Goal: Find specific page/section: Find specific page/section

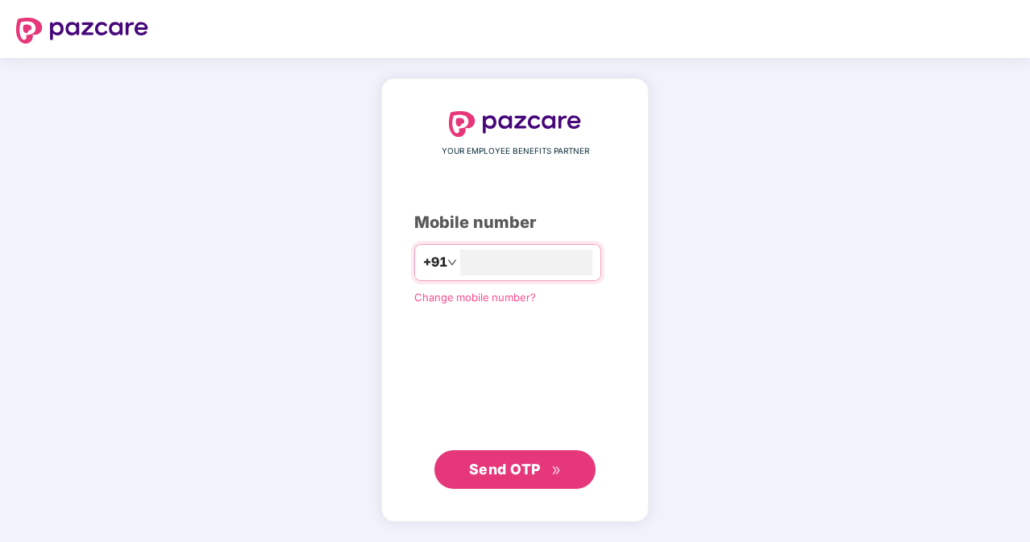
type input "**********"
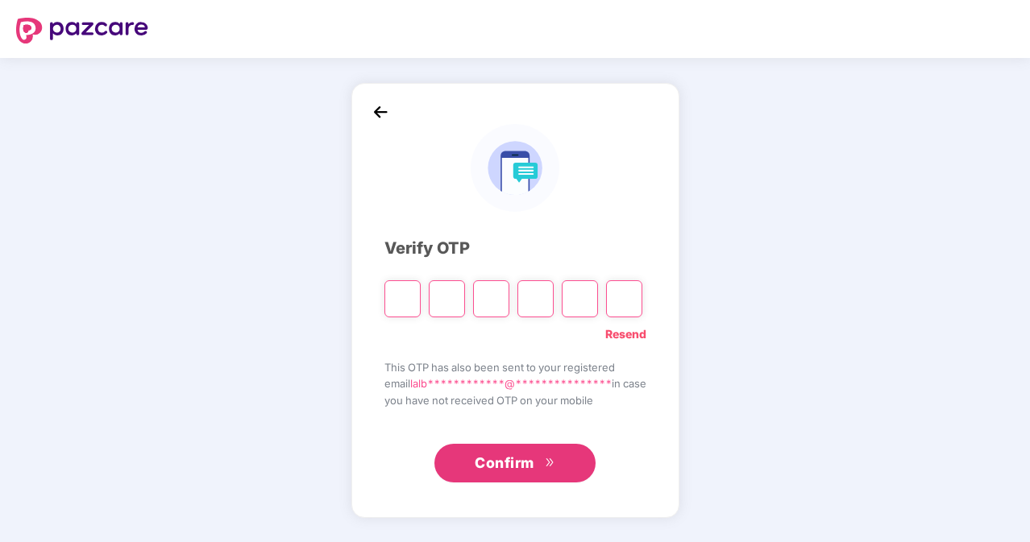
type input "*"
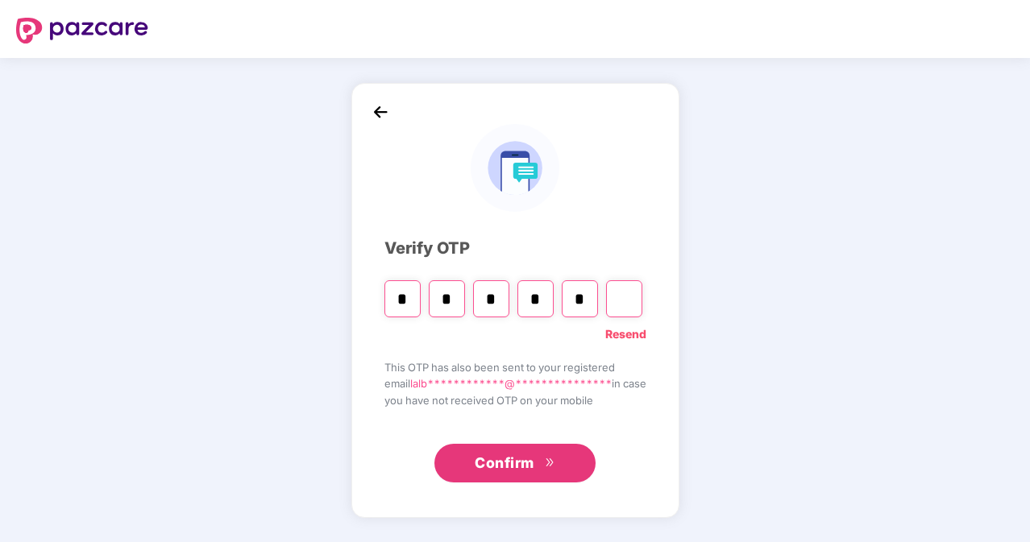
type input "*"
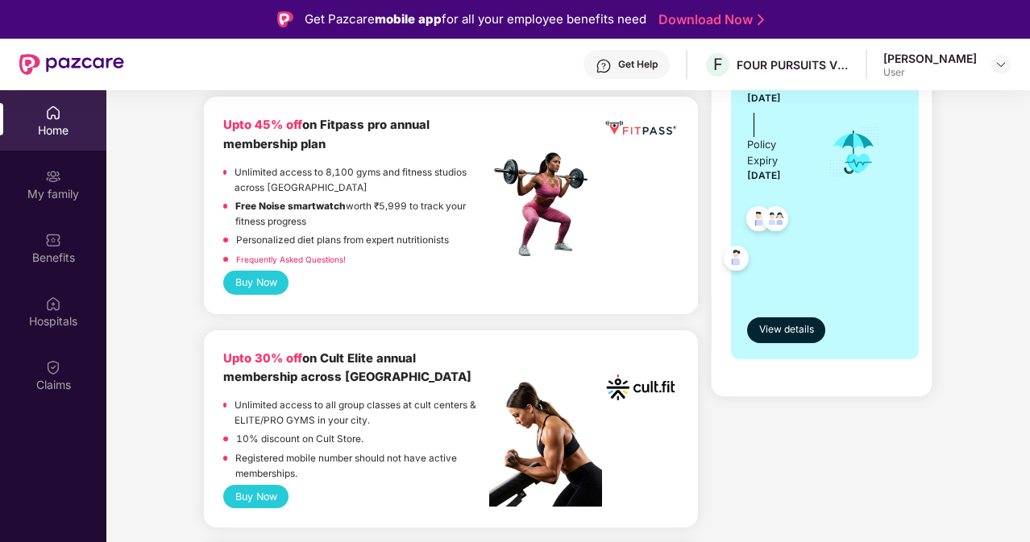
scroll to position [483, 0]
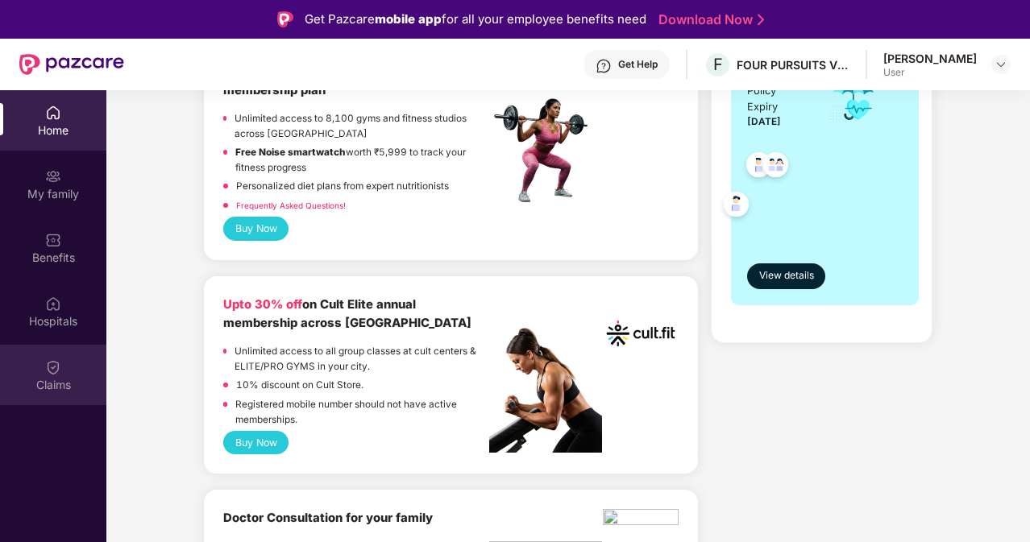
click at [71, 392] on div "Claims" at bounding box center [53, 385] width 106 height 16
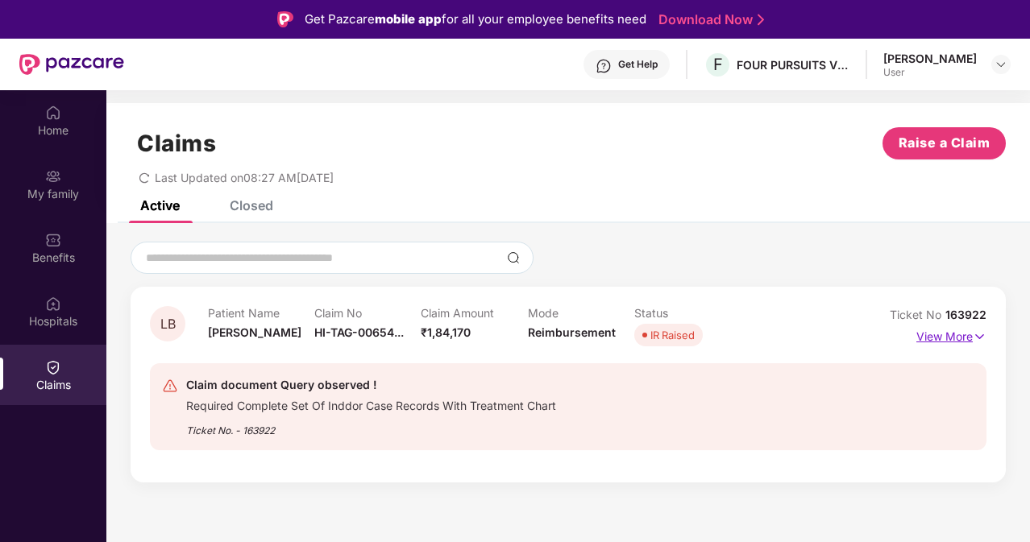
click at [963, 334] on p "View More" at bounding box center [951, 335] width 70 height 22
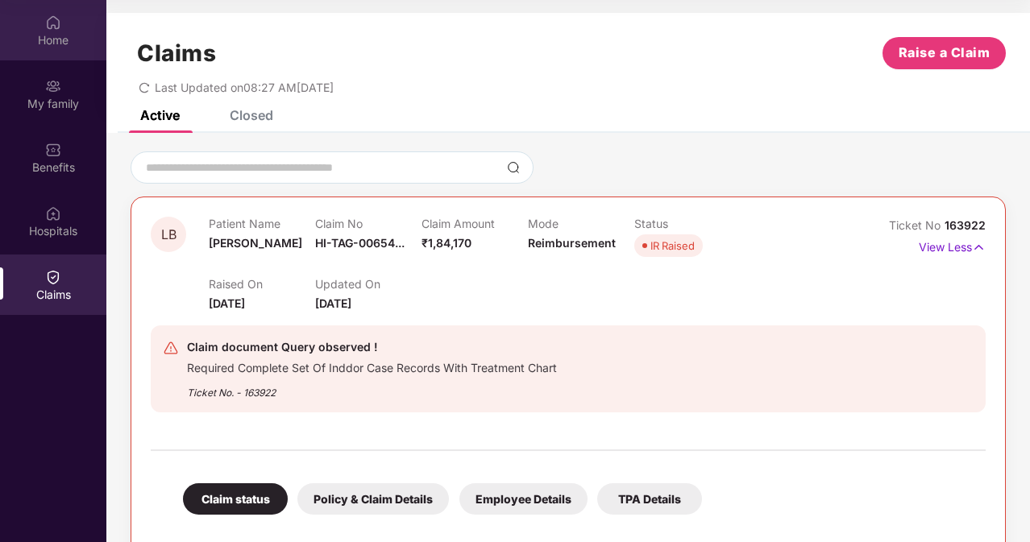
click at [31, 35] on div "Home" at bounding box center [53, 40] width 106 height 16
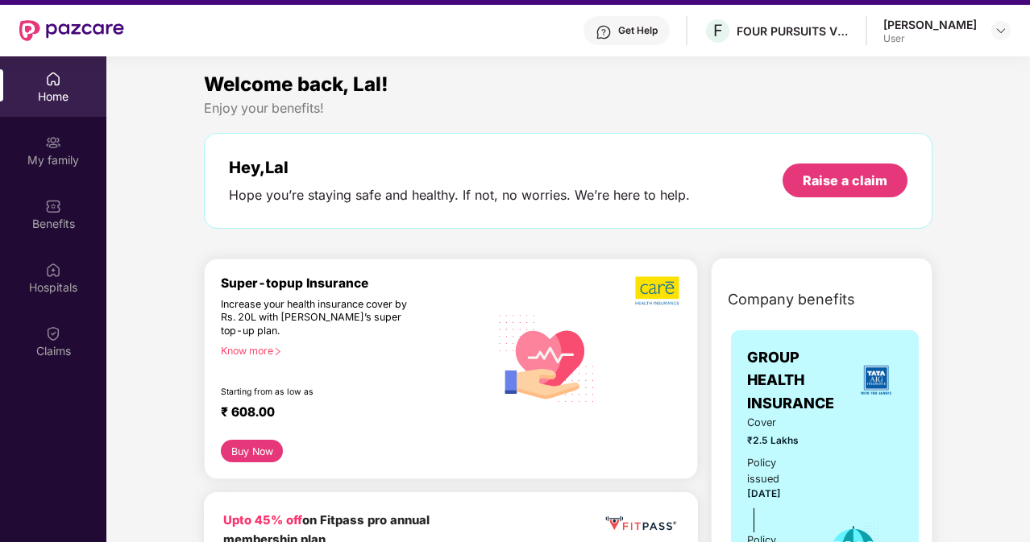
scroll to position [10, 0]
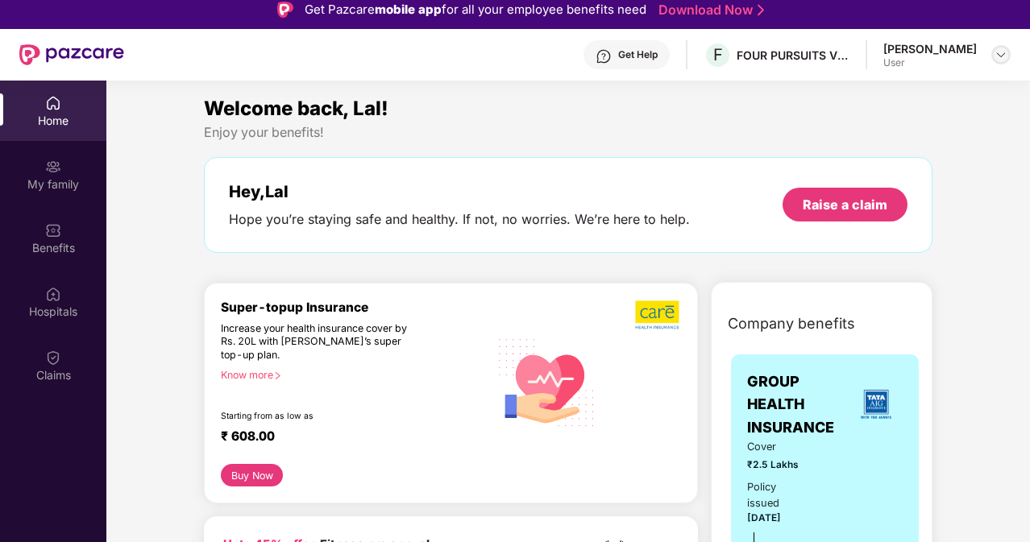
click at [994, 55] on img at bounding box center [1000, 54] width 13 height 13
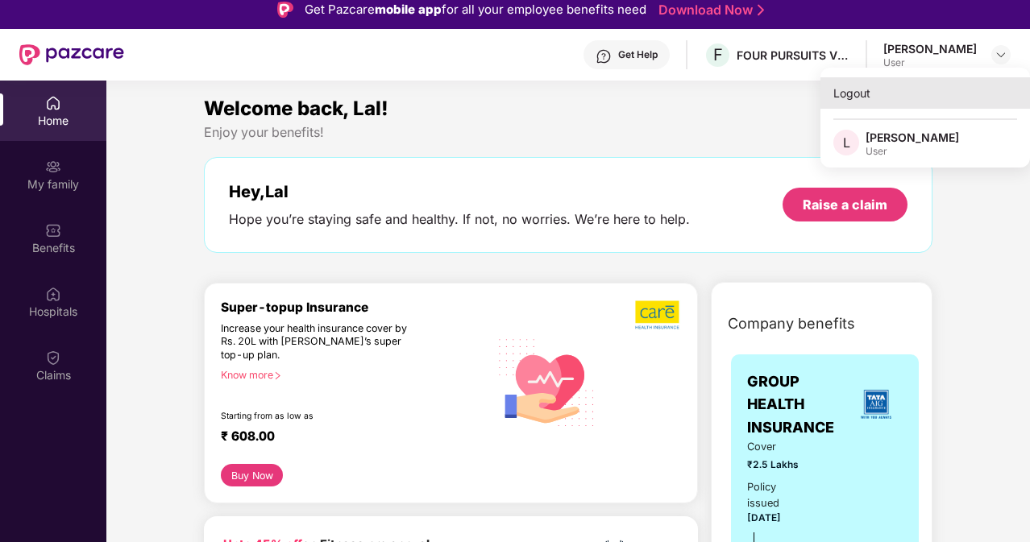
click at [855, 89] on div "Logout" at bounding box center [925, 92] width 210 height 31
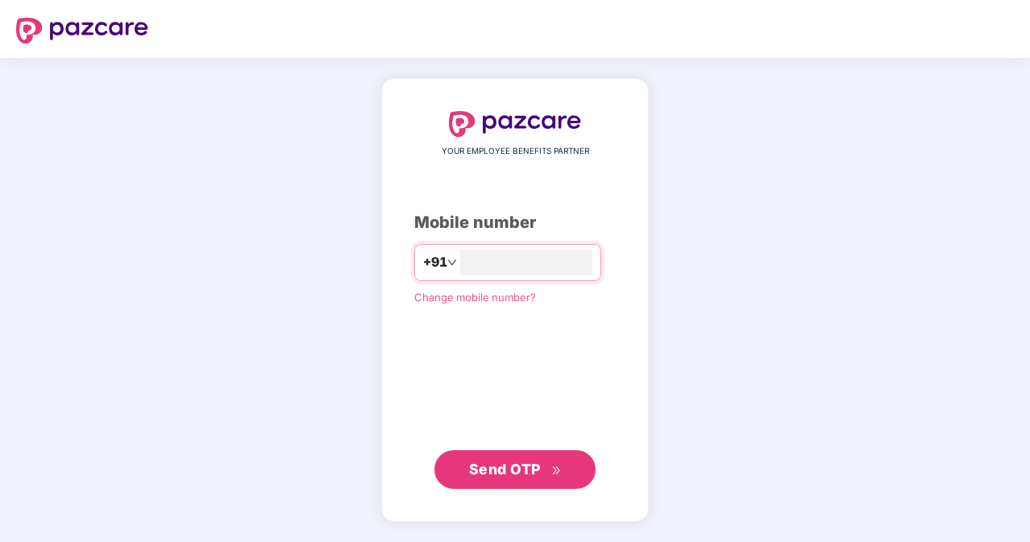
scroll to position [0, 0]
